Goal: Navigation & Orientation: Find specific page/section

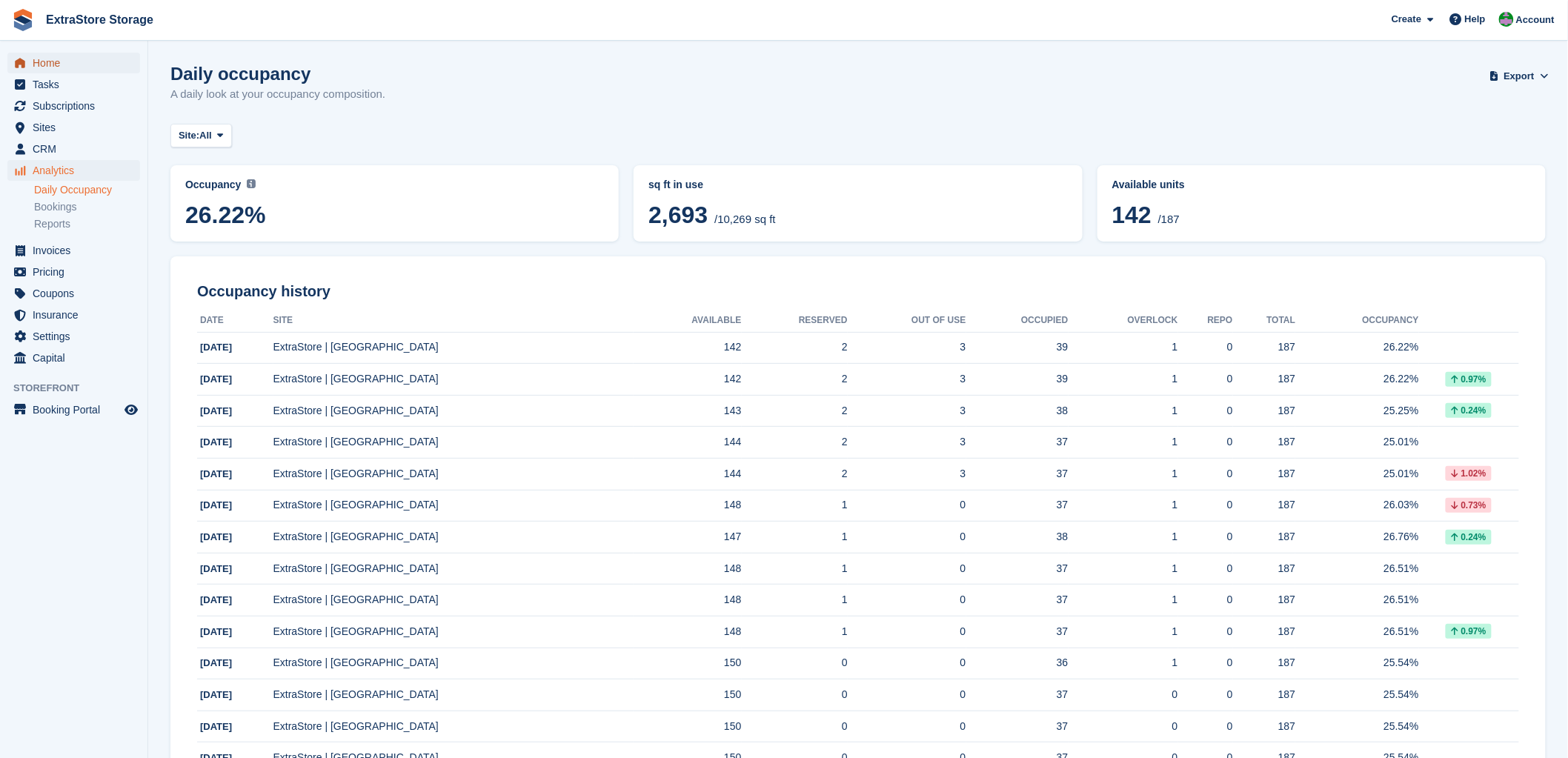
click at [56, 66] on span "Home" at bounding box center [77, 63] width 89 height 21
